Goal: Task Accomplishment & Management: Use online tool/utility

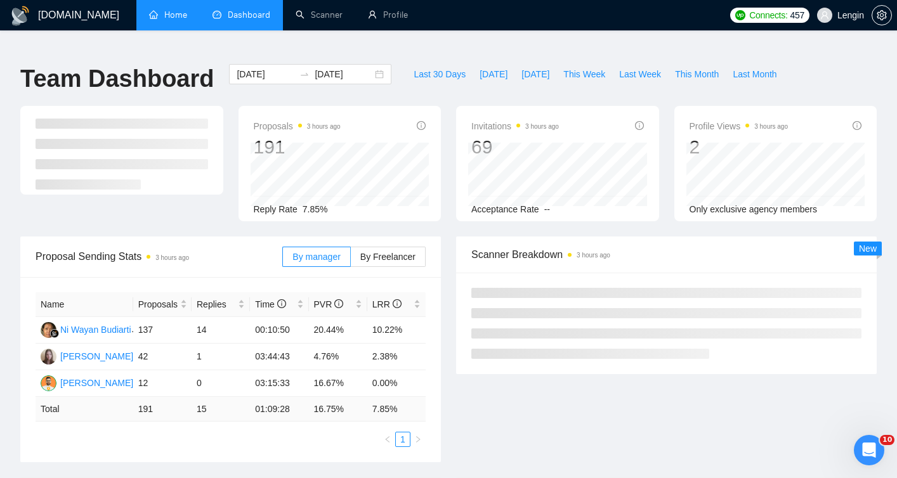
click at [175, 17] on link "Home" at bounding box center [168, 15] width 38 height 11
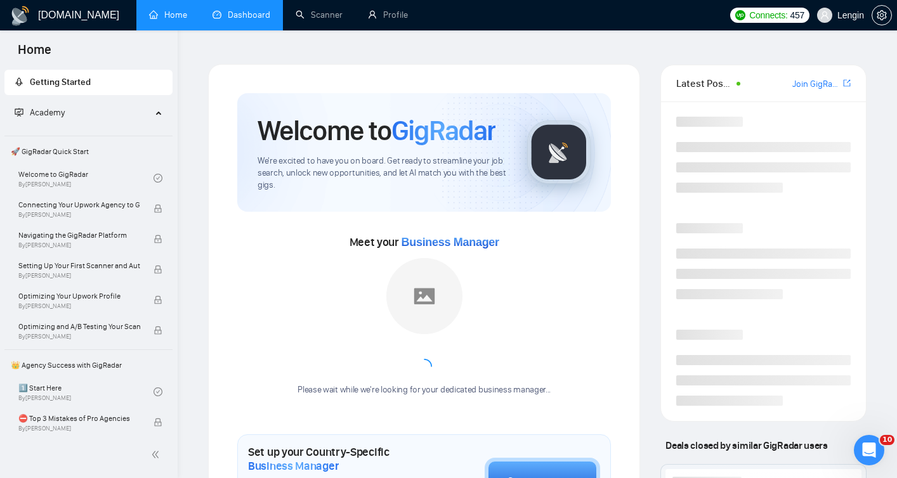
click at [238, 18] on link "Dashboard" at bounding box center [242, 15] width 58 height 11
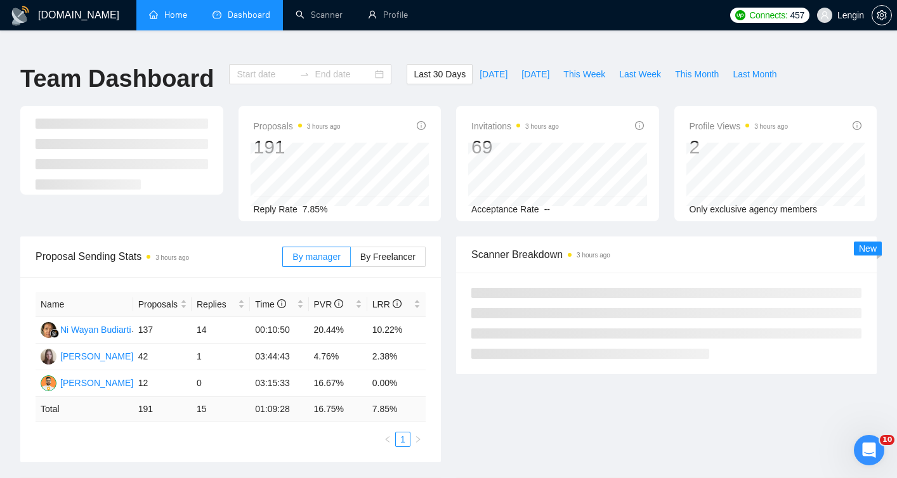
type input "[DATE]"
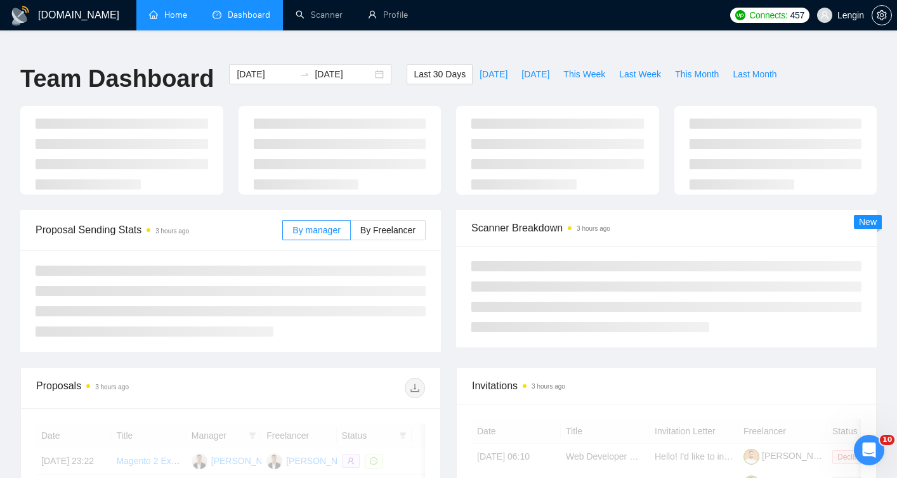
click at [169, 20] on link "Home" at bounding box center [168, 15] width 38 height 11
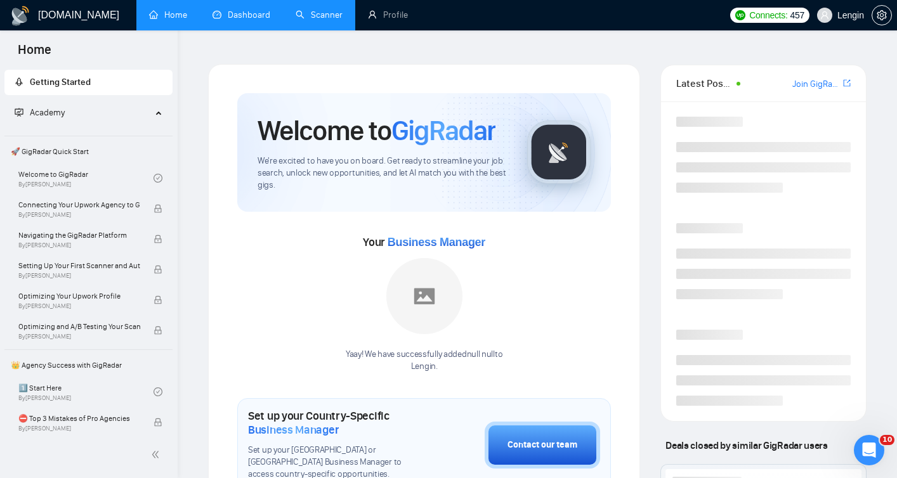
click at [303, 16] on link "Scanner" at bounding box center [319, 15] width 47 height 11
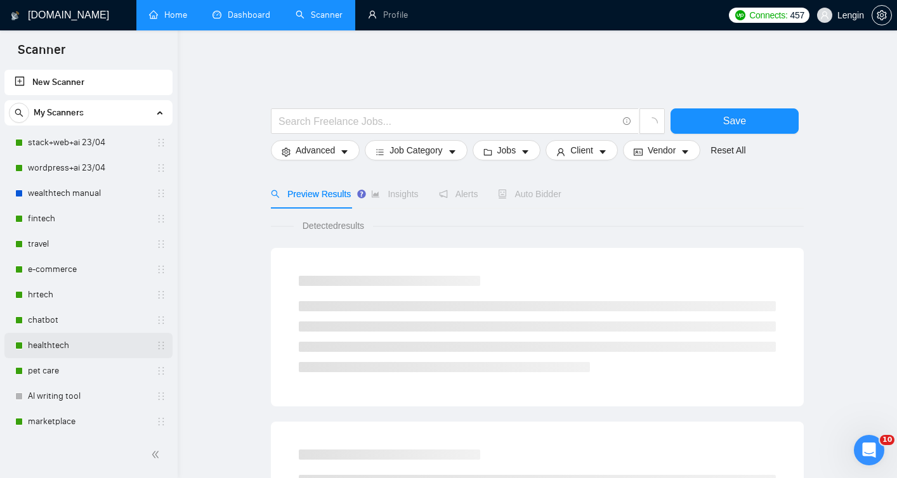
click at [71, 342] on link "healthtech" at bounding box center [88, 345] width 121 height 25
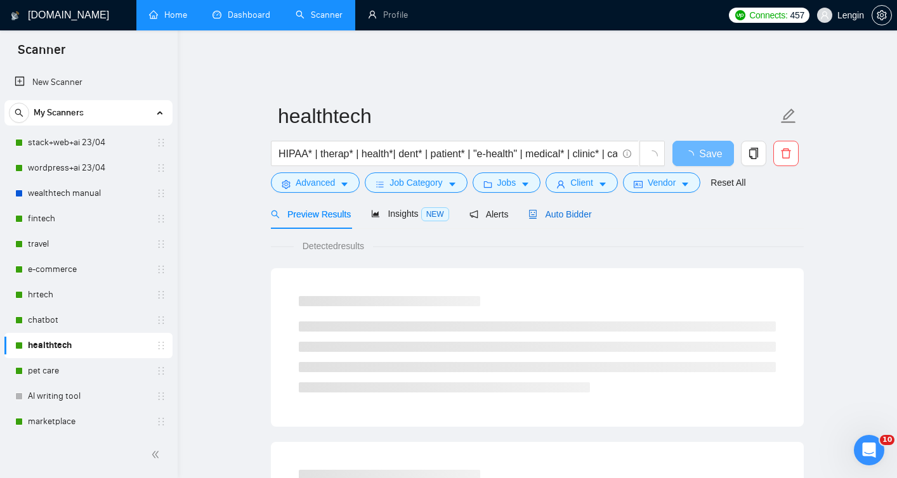
click at [575, 208] on div "Auto Bidder" at bounding box center [560, 215] width 63 height 14
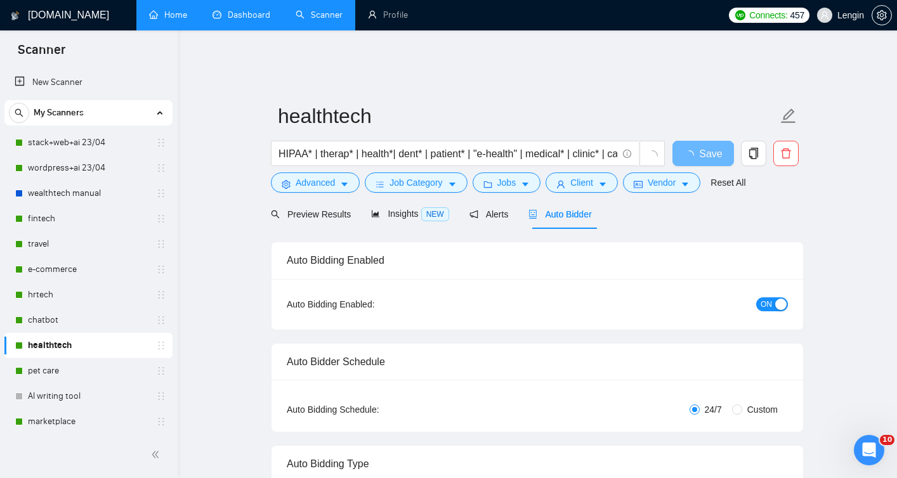
radio input "false"
radio input "true"
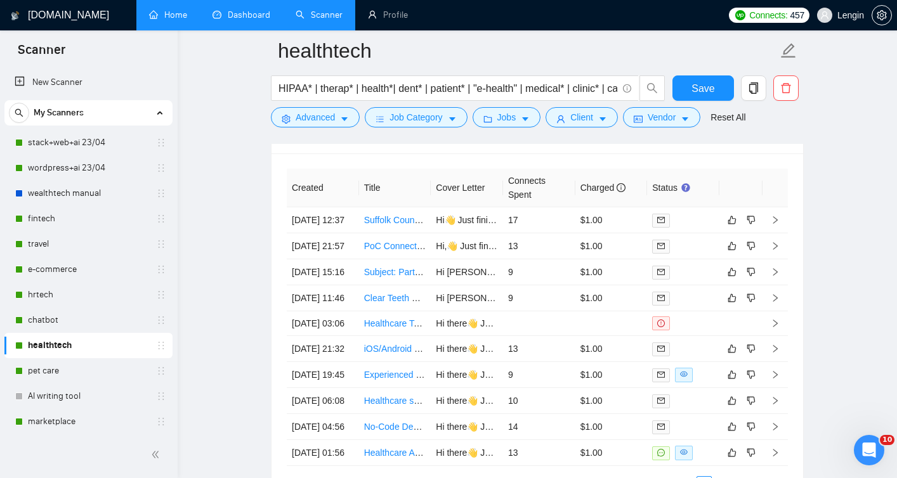
scroll to position [3396, 0]
click at [512, 223] on td "17" at bounding box center [539, 221] width 72 height 26
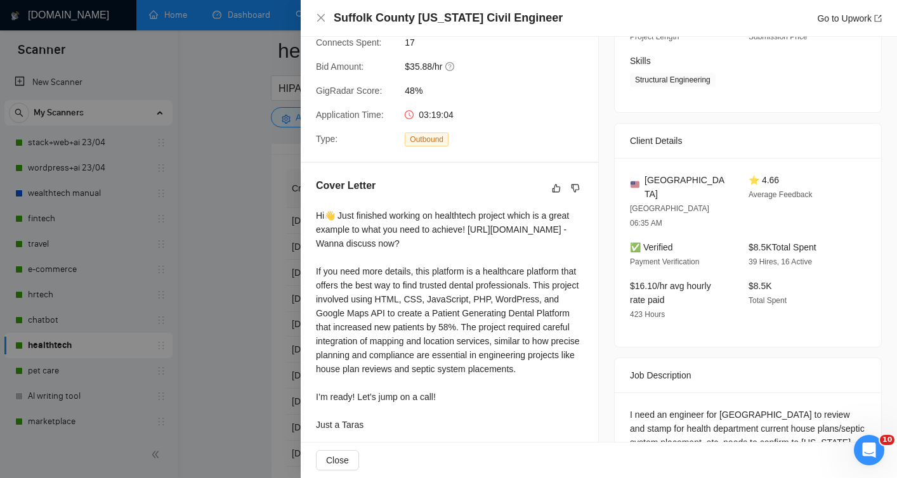
scroll to position [194, 0]
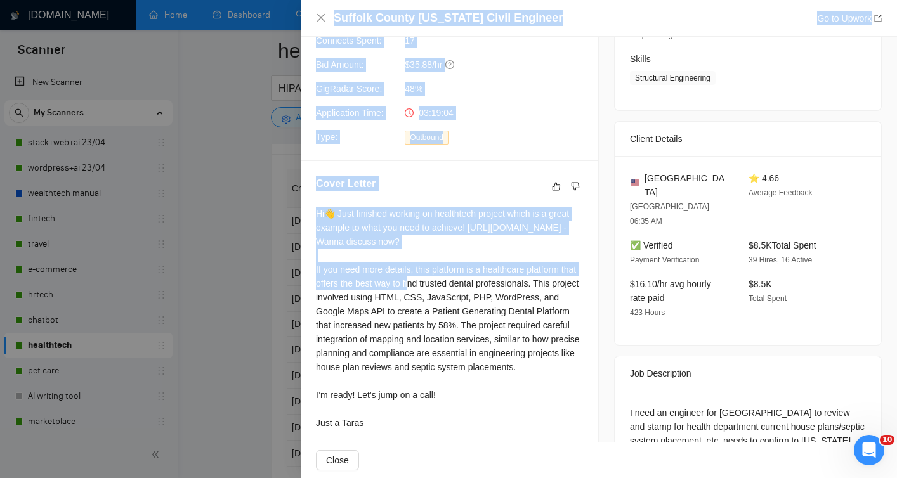
drag, startPoint x: 254, startPoint y: 263, endPoint x: 494, endPoint y: 286, distance: 241.0
click at [494, 286] on div "[GEOGRAPHIC_DATA] [US_STATE] Civil Engineer Go to Upwork Proposal Details Date:…" at bounding box center [448, 239] width 897 height 478
click at [534, 263] on div "Hi👋 Just finished working on healthtech project which is a great example to wha…" at bounding box center [449, 318] width 267 height 223
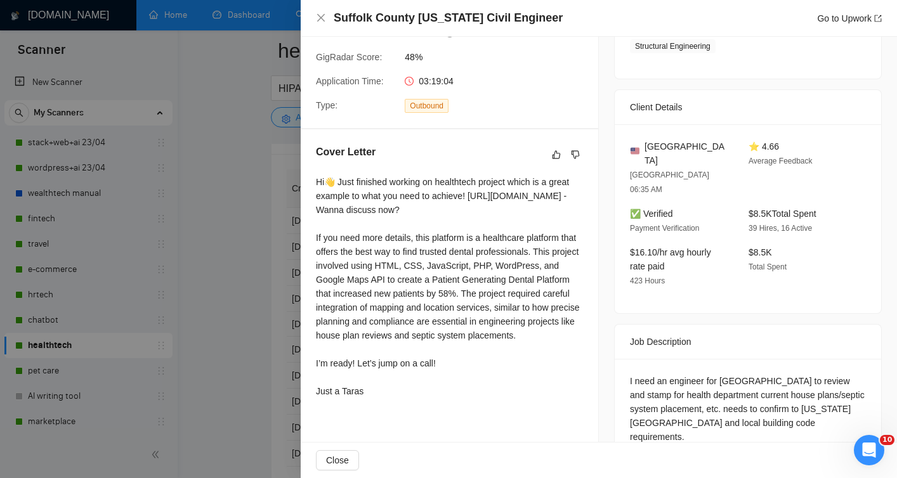
scroll to position [230, 0]
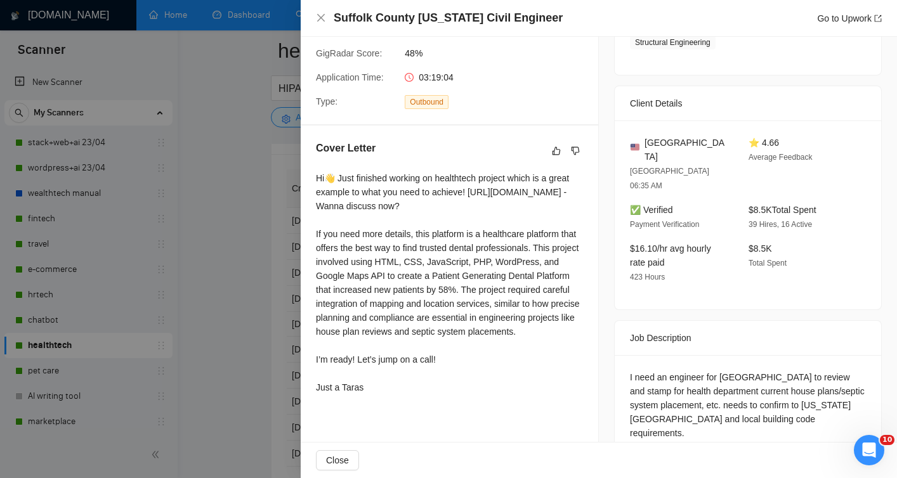
click at [214, 235] on div at bounding box center [448, 239] width 897 height 478
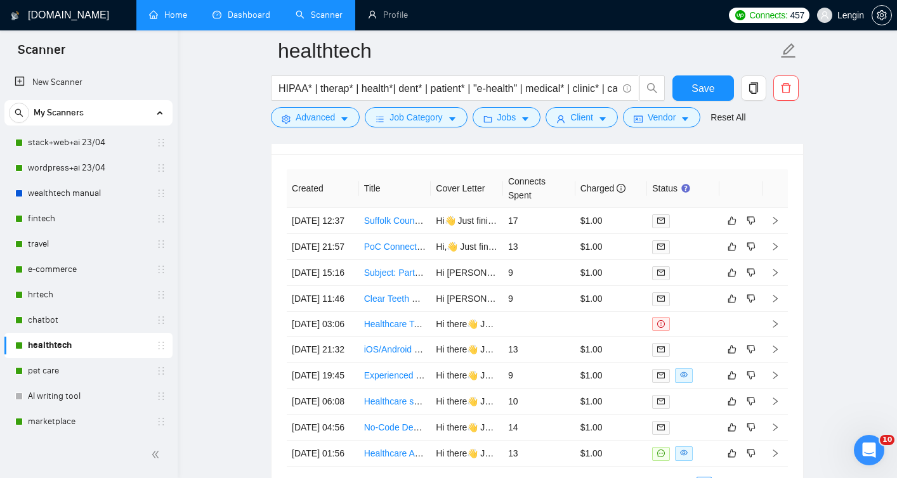
click at [321, 10] on link "Scanner" at bounding box center [319, 15] width 47 height 11
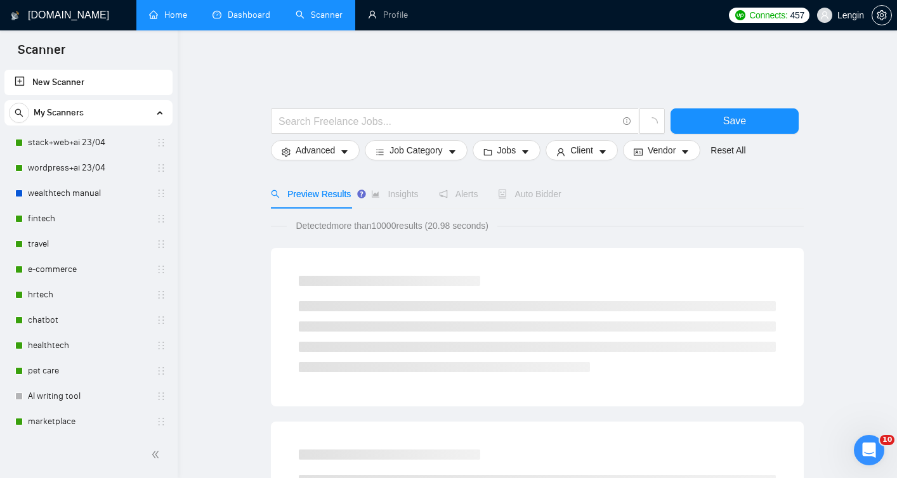
click at [237, 18] on link "Dashboard" at bounding box center [242, 15] width 58 height 11
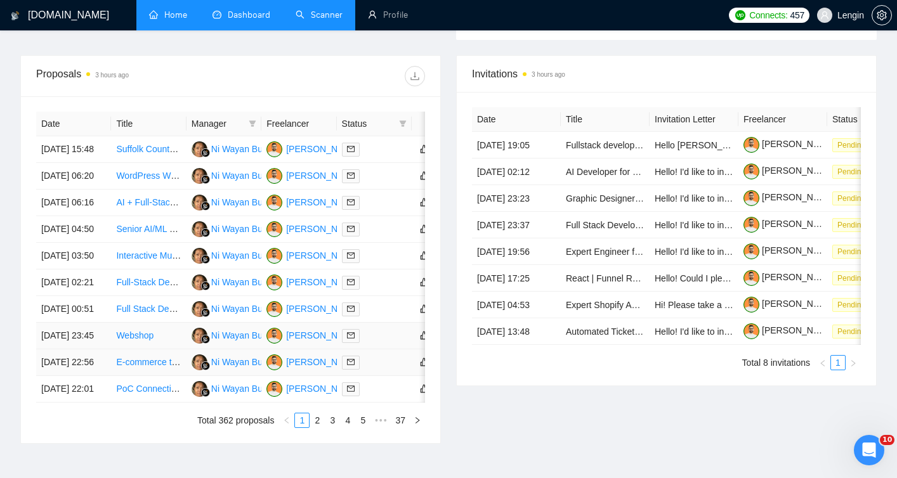
scroll to position [478, 0]
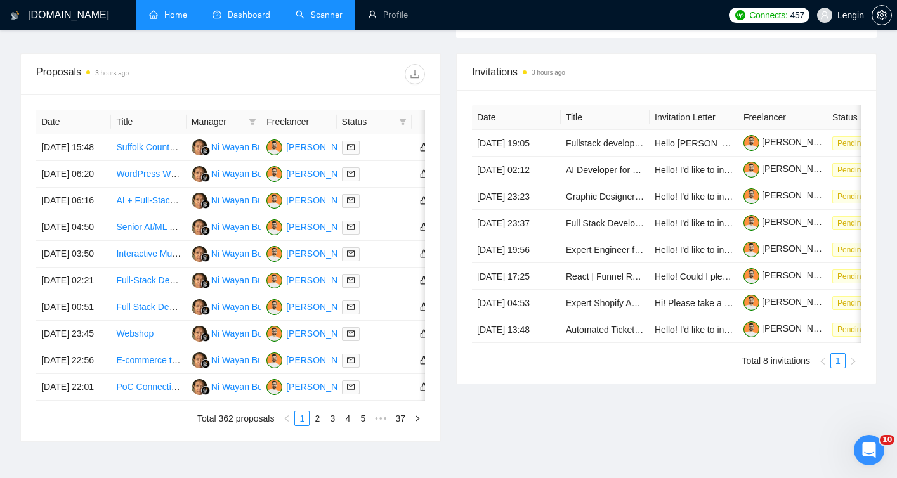
drag, startPoint x: 15, startPoint y: 122, endPoint x: 15, endPoint y: 173, distance: 50.1
click at [15, 173] on div "Proposals 3 hours ago Date Title Manager Freelancer Status [DATE] 15:48 [GEOGRA…" at bounding box center [231, 247] width 436 height 389
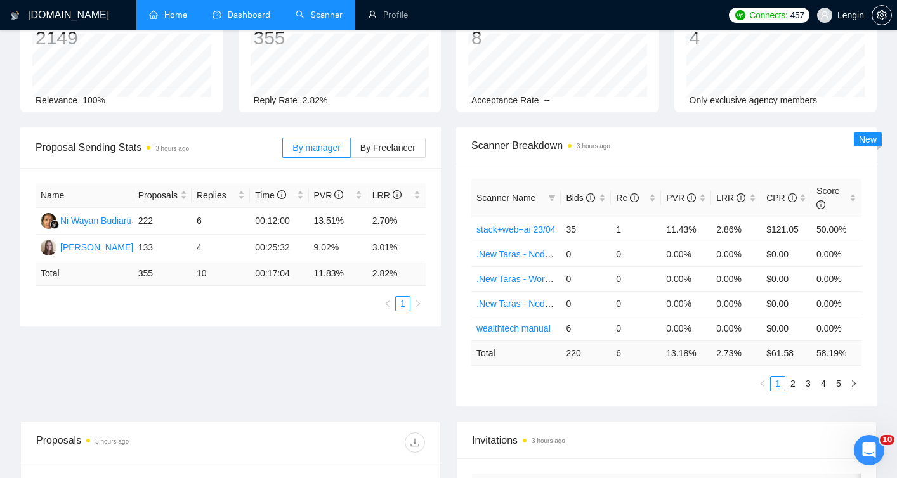
scroll to position [0, 0]
